Goal: Task Accomplishment & Management: Manage account settings

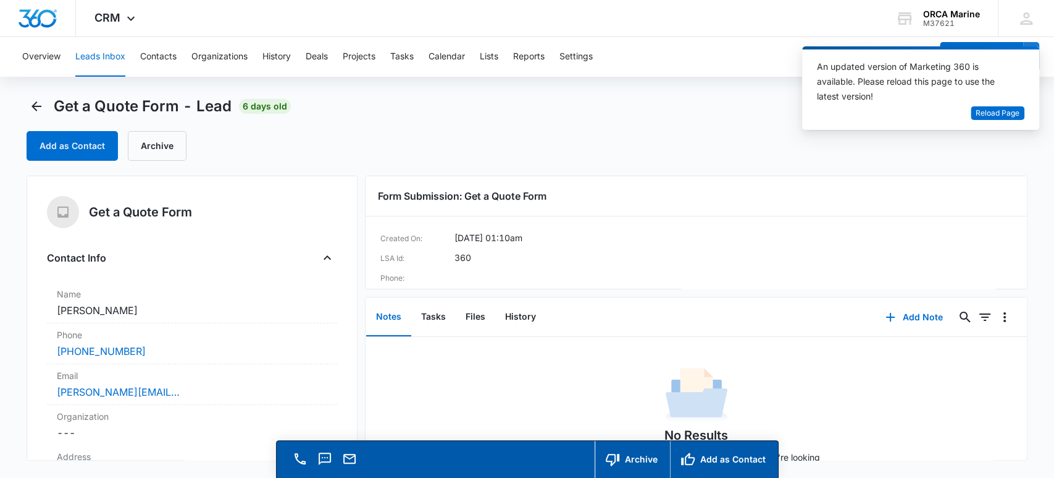
click at [104, 56] on button "Leads Inbox" at bounding box center [100, 57] width 50 height 40
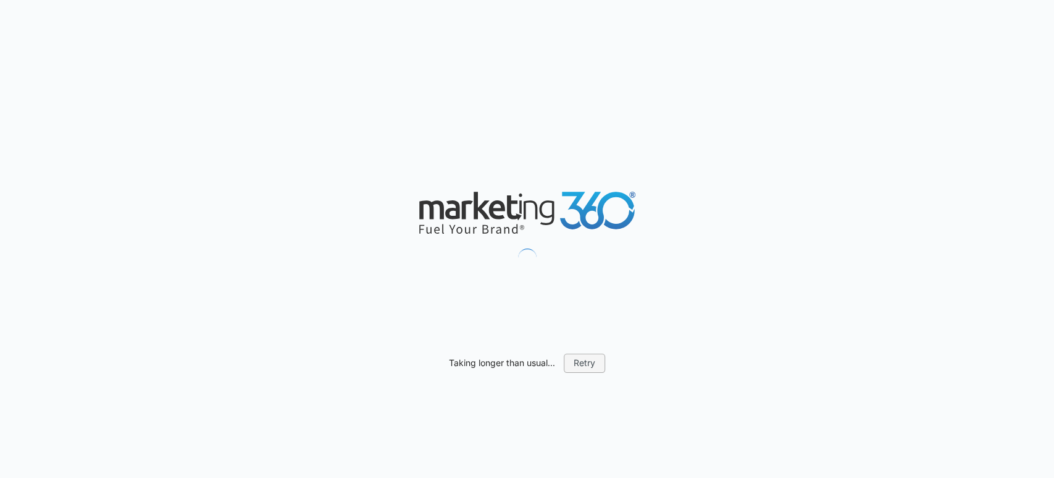
click at [584, 368] on button "Retry" at bounding box center [584, 362] width 41 height 19
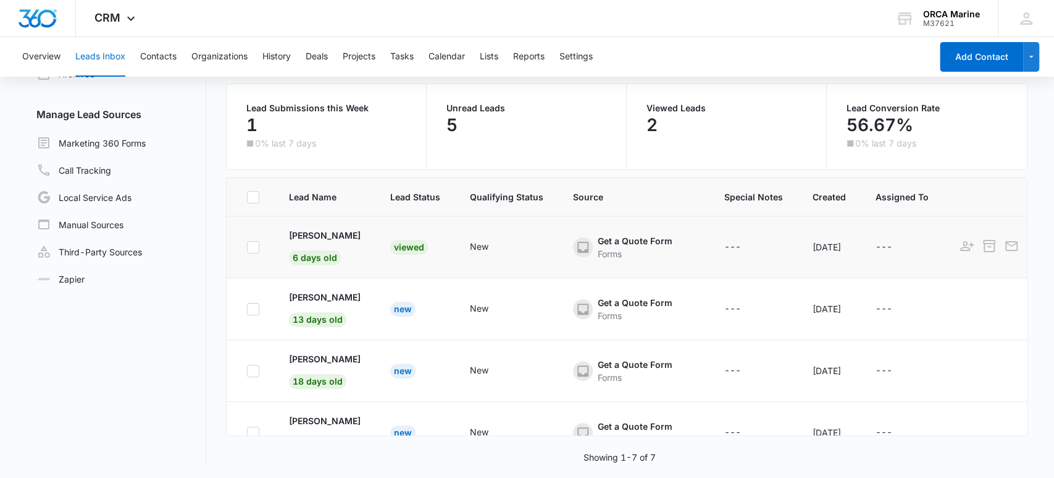
click at [355, 258] on td "[PERSON_NAME] 6 days old" at bounding box center [324, 247] width 101 height 62
click at [336, 237] on p "[PERSON_NAME]" at bounding box center [325, 235] width 72 height 13
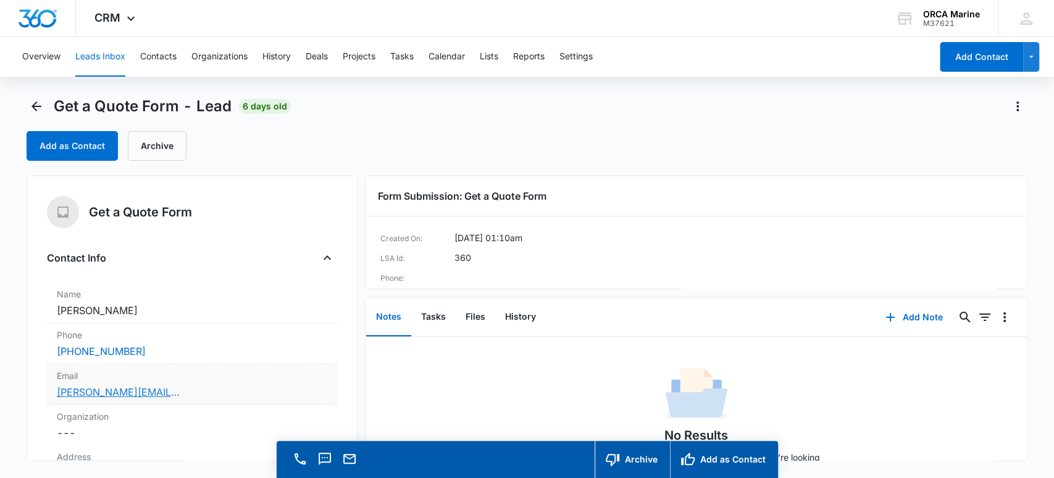
click at [98, 393] on link "[PERSON_NAME][EMAIL_ADDRESS][DOMAIN_NAME]" at bounding box center [119, 391] width 124 height 15
click at [93, 395] on link "[PERSON_NAME][EMAIL_ADDRESS][DOMAIN_NAME]" at bounding box center [119, 391] width 124 height 15
